Goal: Find specific page/section: Find specific page/section

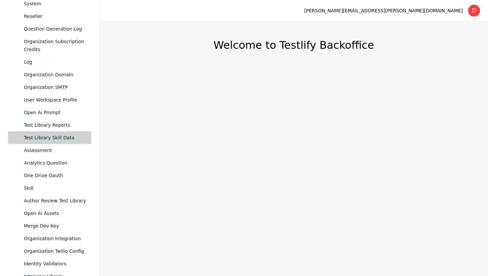
scroll to position [468, 0]
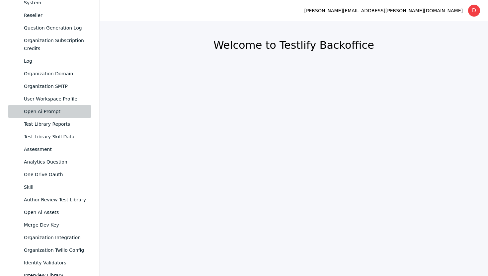
click at [61, 108] on div "Open Ai Prompt" at bounding box center [55, 112] width 62 height 8
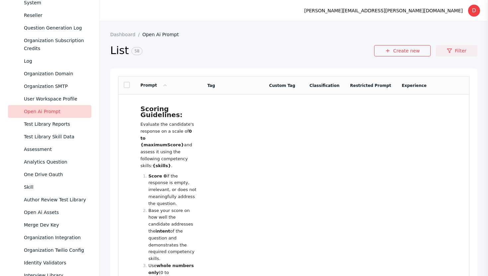
click at [466, 45] on link "Filter" at bounding box center [456, 50] width 41 height 11
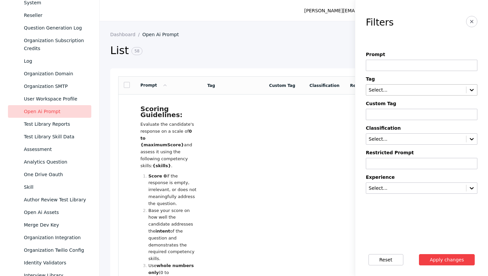
click at [391, 90] on input "text" at bounding box center [416, 90] width 96 height 5
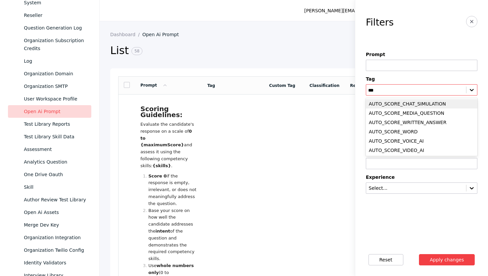
type input "****"
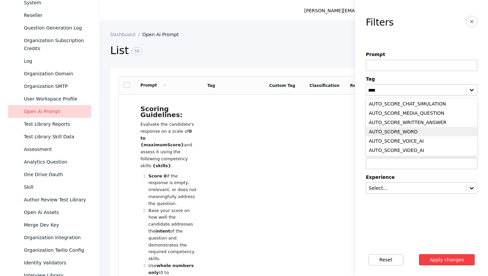
click at [402, 134] on div "AUTO_SCORE_WORD" at bounding box center [422, 131] width 112 height 9
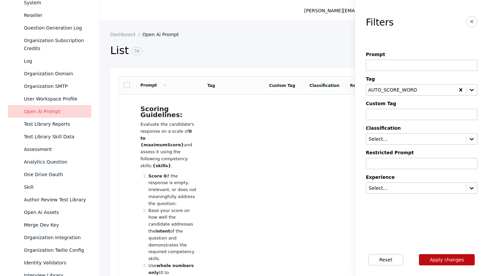
click at [448, 257] on button "Apply changes" at bounding box center [447, 259] width 56 height 11
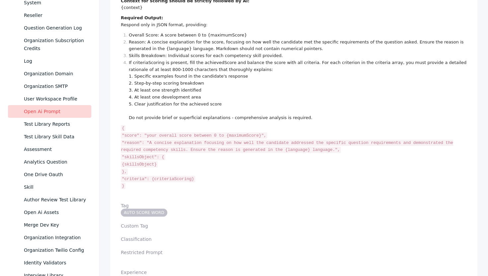
scroll to position [342, 0]
